Goal: Task Accomplishment & Management: Manage account settings

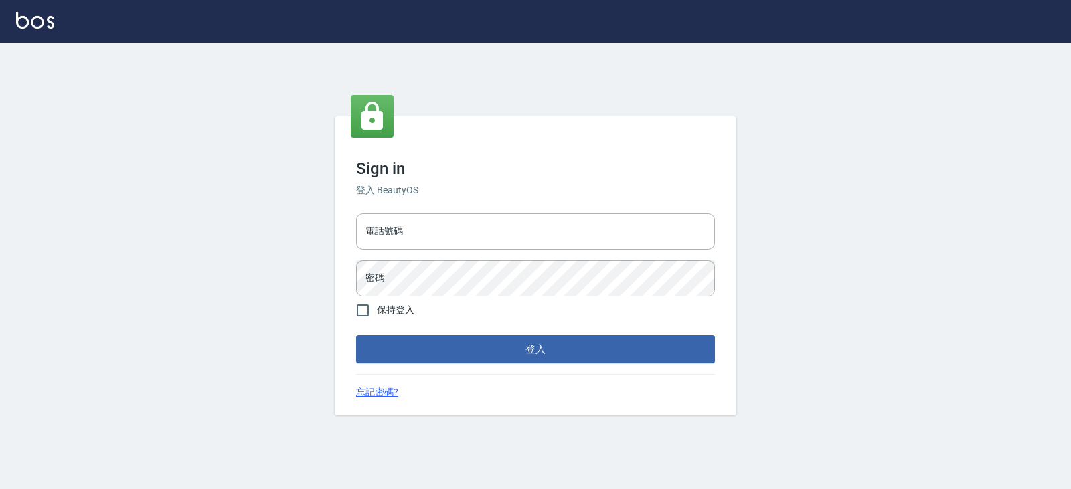
click at [389, 219] on div "電話號碼 電話號碼" at bounding box center [535, 232] width 359 height 36
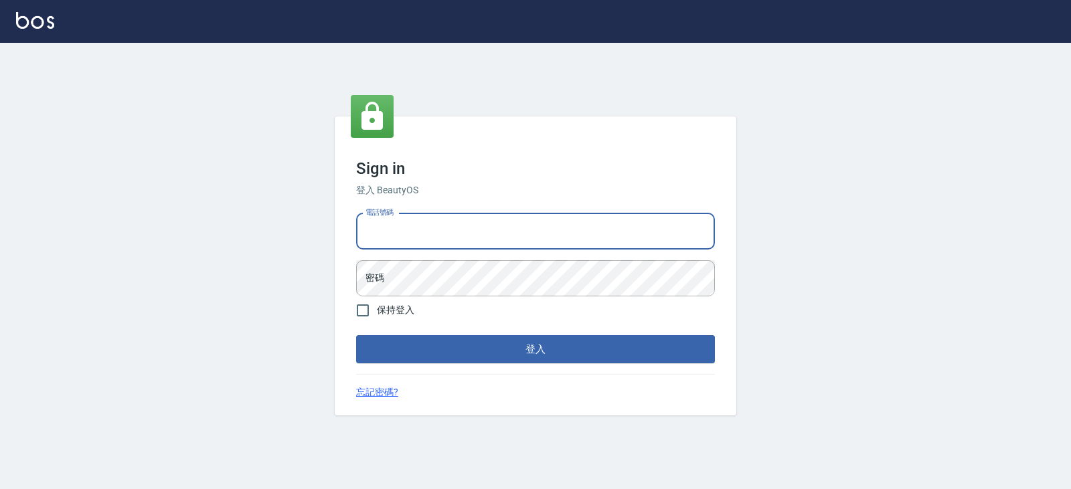
type input "0919522862"
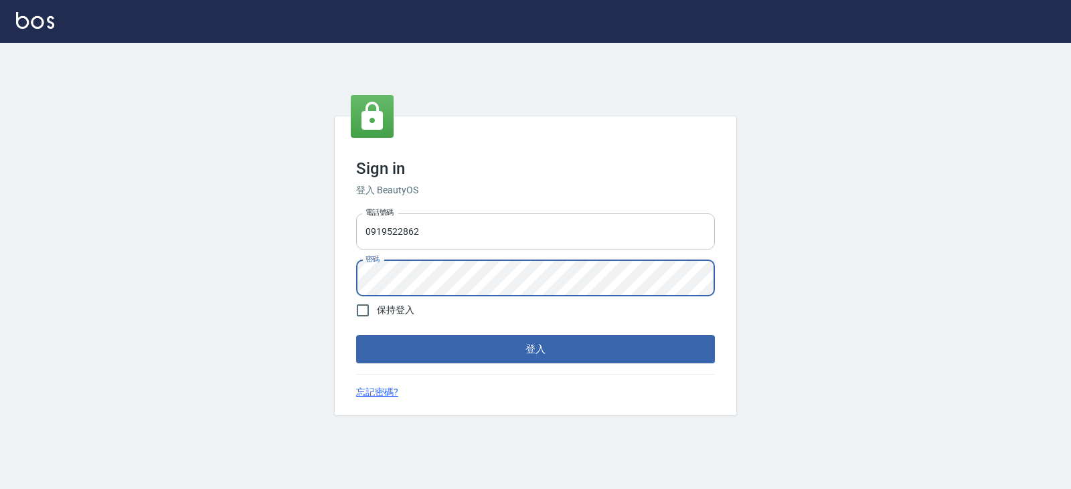
click at [356, 335] on button "登入" at bounding box center [535, 349] width 359 height 28
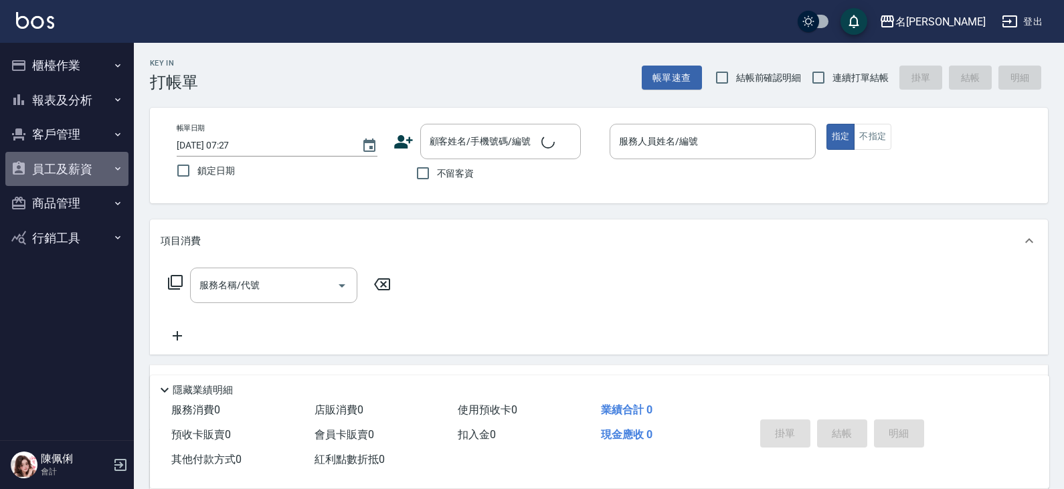
click at [62, 175] on button "員工及薪資" at bounding box center [66, 169] width 123 height 35
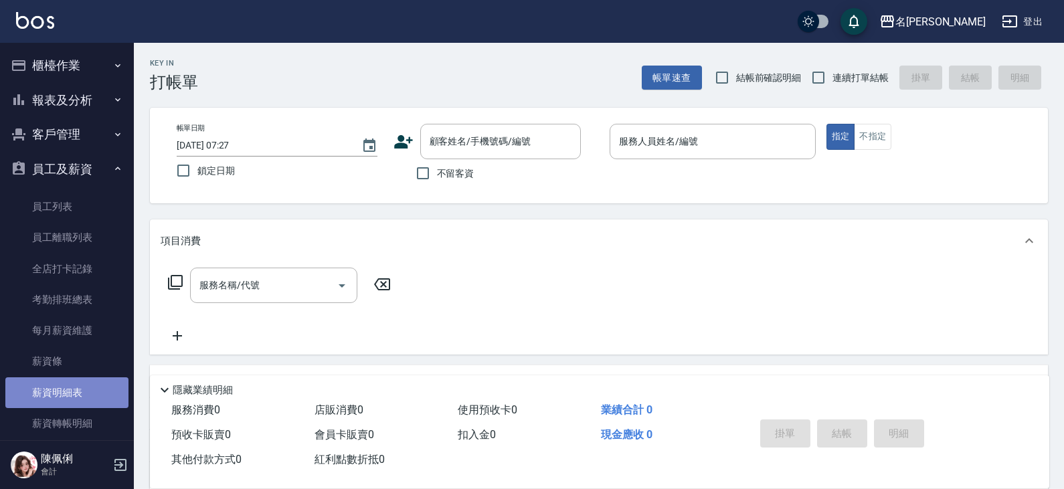
click at [76, 398] on link "薪資明細表" at bounding box center [66, 393] width 123 height 31
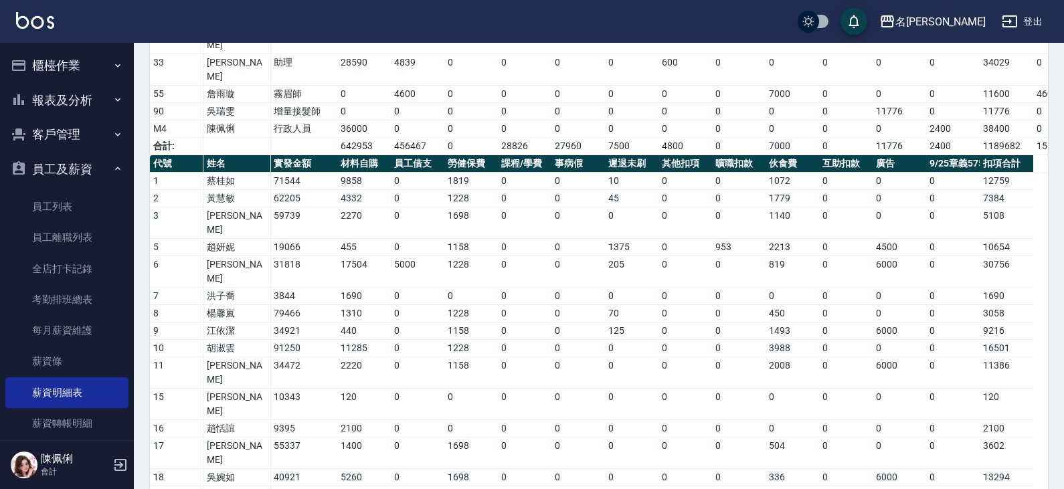
scroll to position [668, 0]
